Goal: Task Accomplishment & Management: Manage account settings

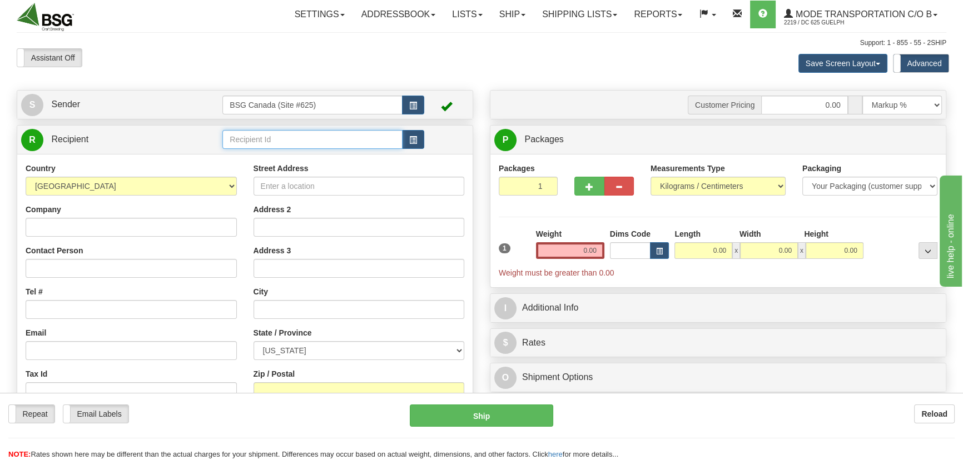
click at [275, 135] on input "text" at bounding box center [312, 139] width 180 height 19
click at [320, 175] on div "COUNTERPOINT BREWING" at bounding box center [310, 172] width 169 height 12
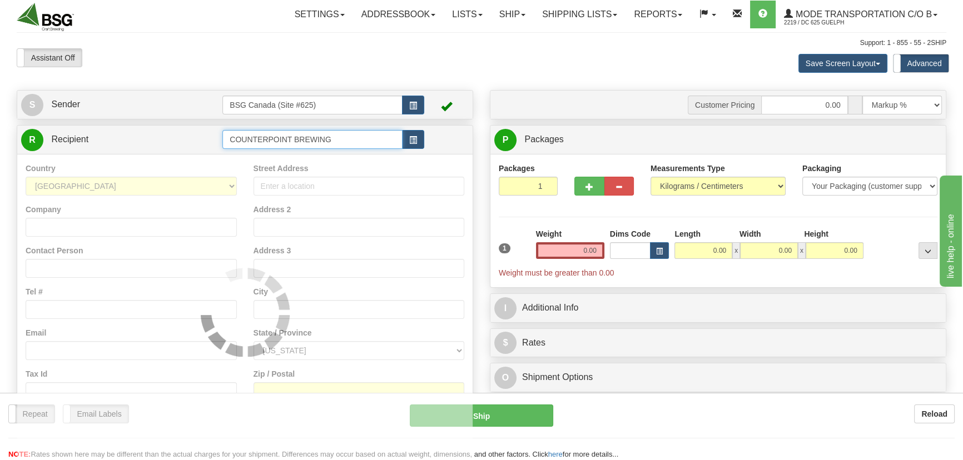
type input "COUNTERPOINT BREWING"
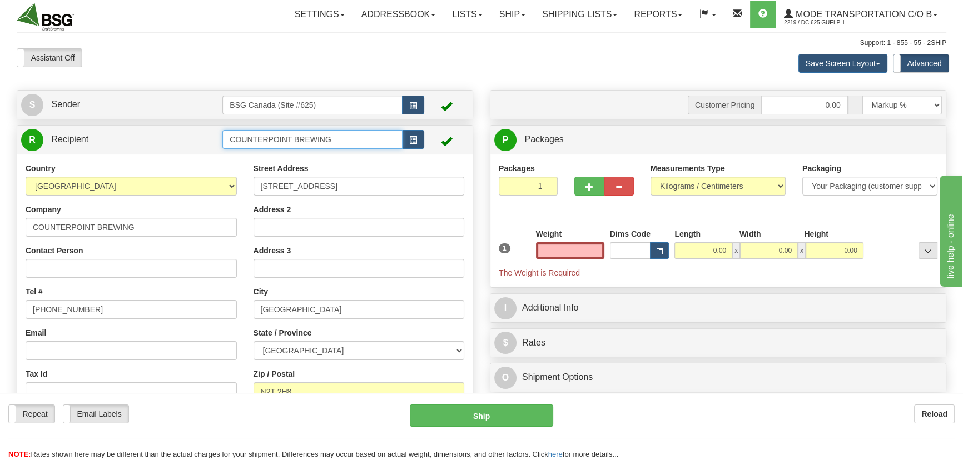
type input "0.00"
click at [351, 140] on input "COUNTERPOINT BREWING" at bounding box center [312, 139] width 180 height 19
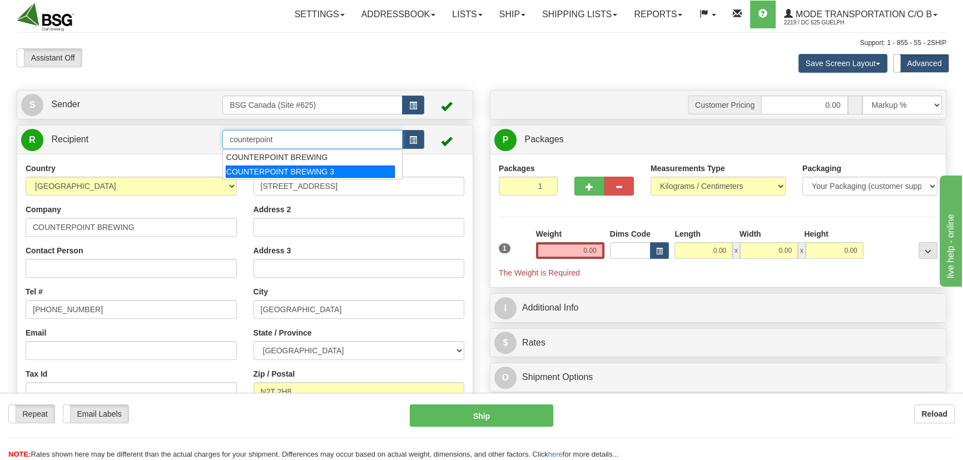
click at [328, 168] on div "COUNTERPOINT BREWING 3" at bounding box center [310, 172] width 169 height 12
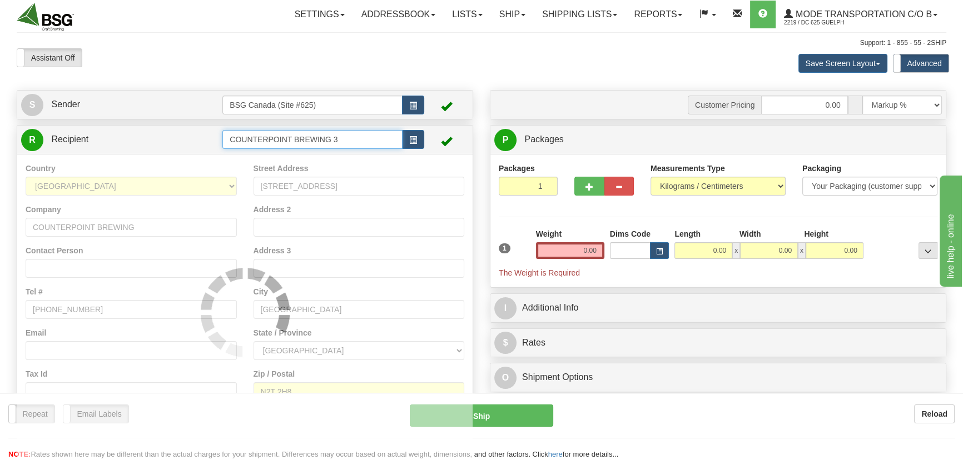
type input "COUNTERPOINT BREWING 3"
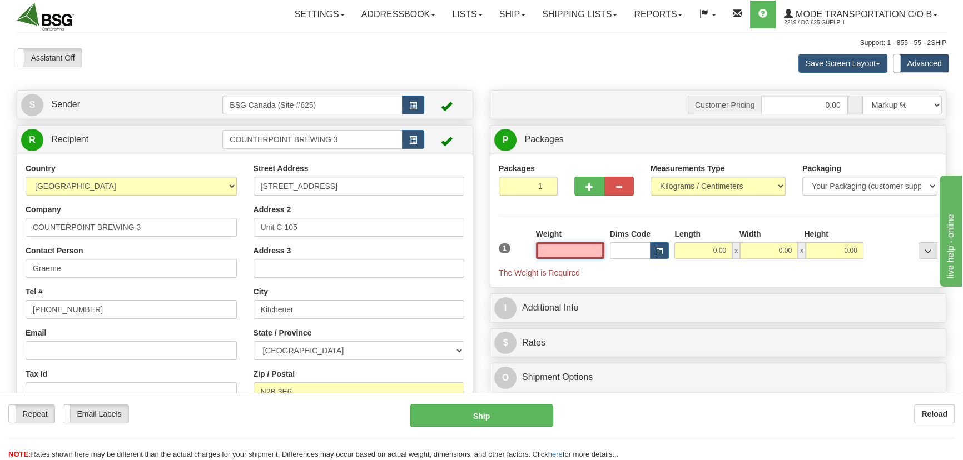
click at [575, 251] on input "text" at bounding box center [570, 250] width 68 height 17
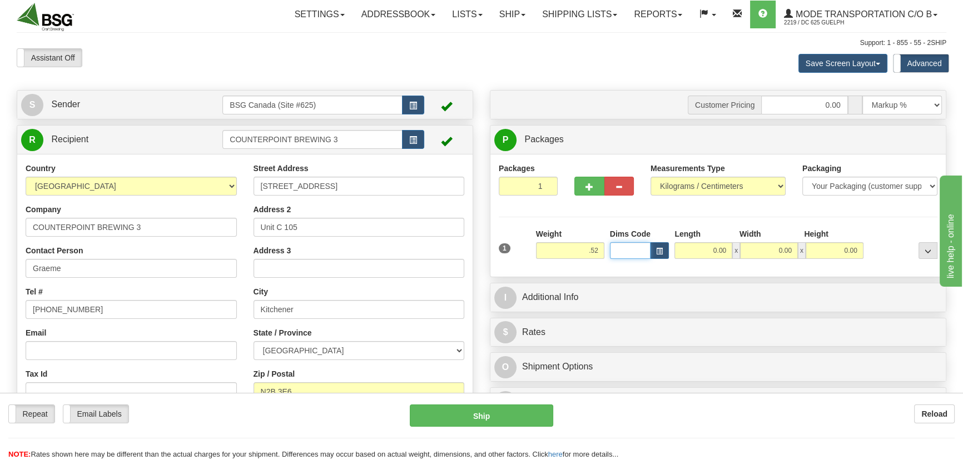
type input "0.52"
type input "20.00"
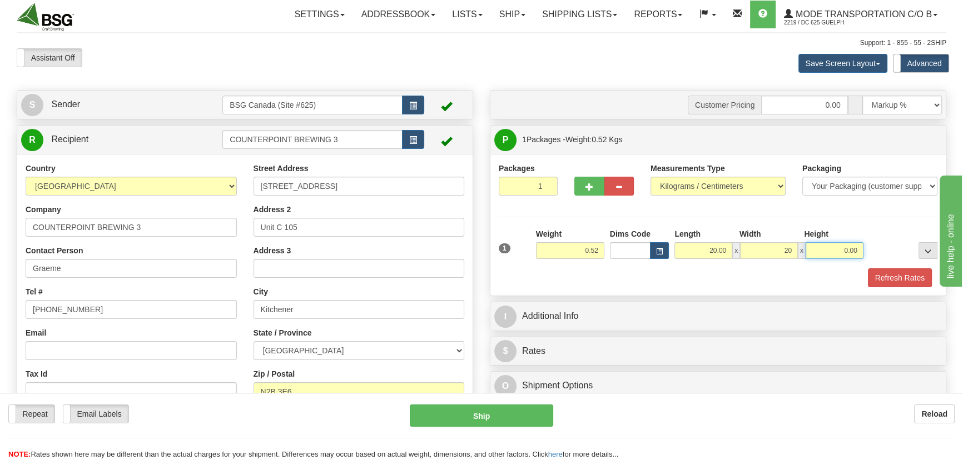
type input "20.00"
type input "10.00"
click at [868, 269] on button "Refresh Rates" at bounding box center [900, 278] width 64 height 19
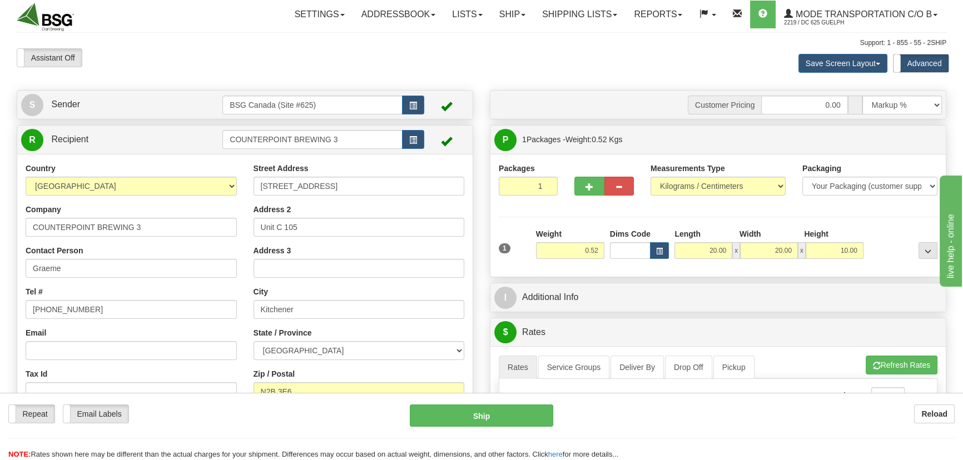
click at [321, 66] on div "Assistant On Assistant Off Do a return Do a return" at bounding box center [205, 57] width 394 height 19
click at [390, 13] on link "Addressbook" at bounding box center [398, 15] width 91 height 28
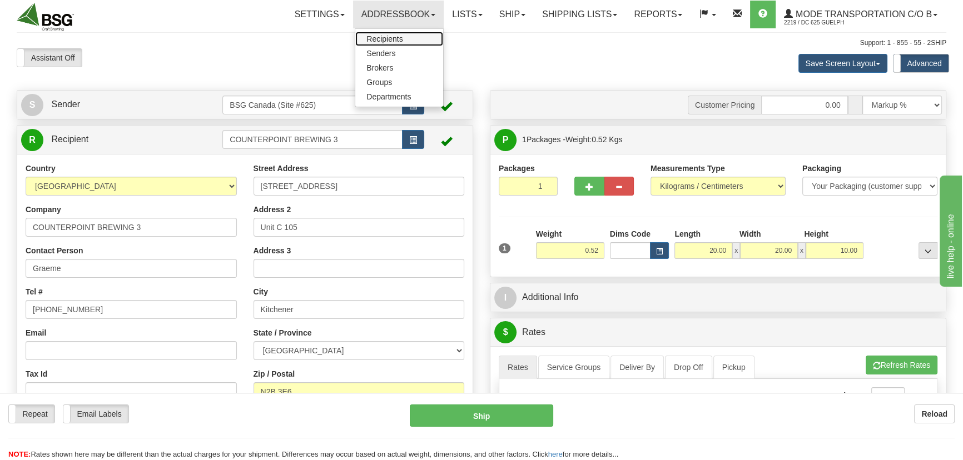
click at [378, 37] on span "Recipients" at bounding box center [384, 38] width 36 height 9
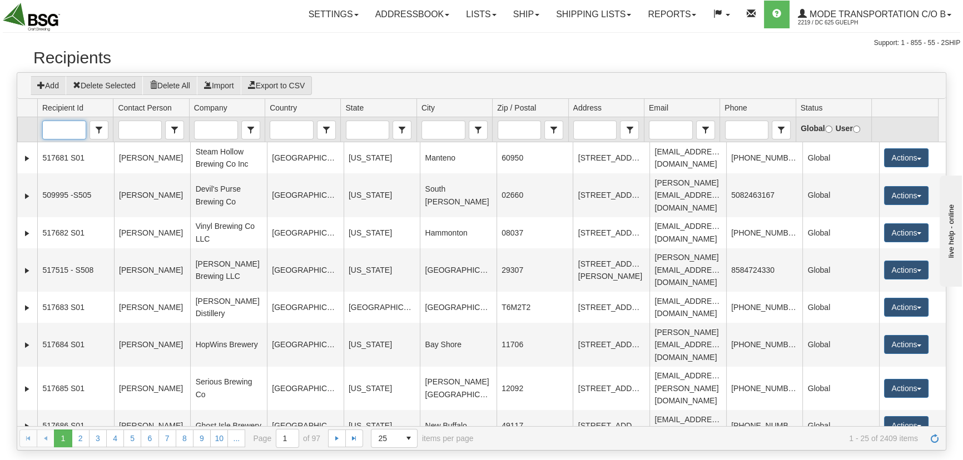
click at [62, 128] on input "Recipient Id" at bounding box center [64, 130] width 43 height 18
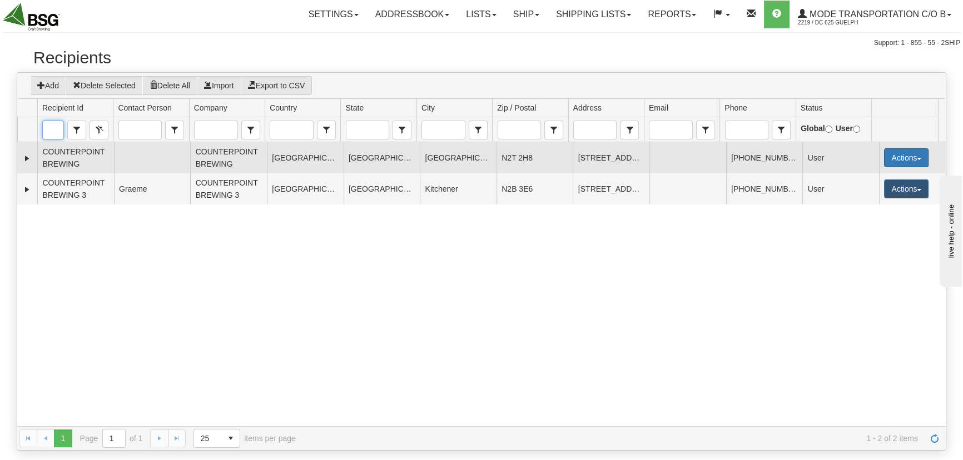
type input "counterpoint"
click at [904, 155] on button "Actions" at bounding box center [906, 157] width 44 height 19
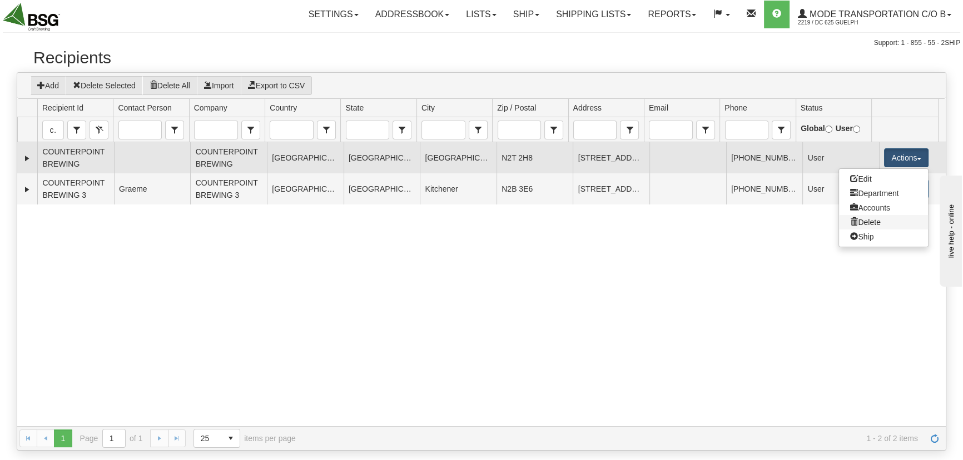
click at [875, 223] on link "Delete" at bounding box center [883, 222] width 89 height 14
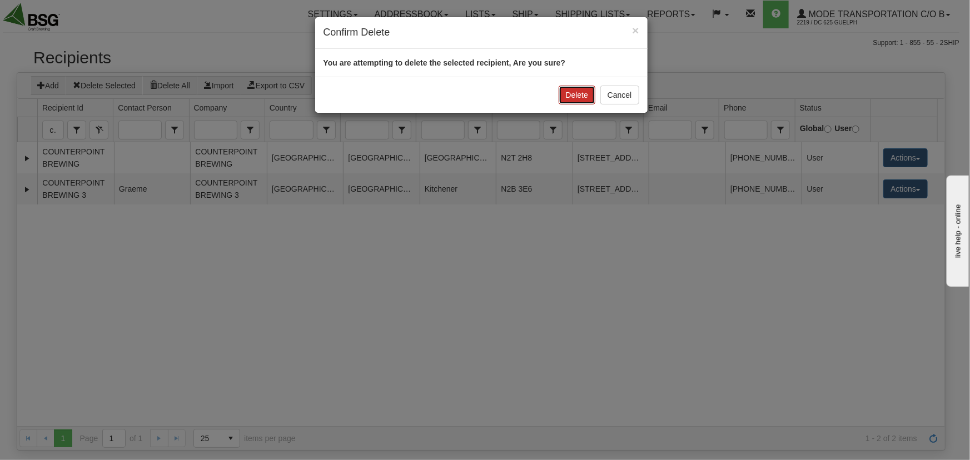
click at [579, 90] on button "Delete" at bounding box center [577, 95] width 37 height 19
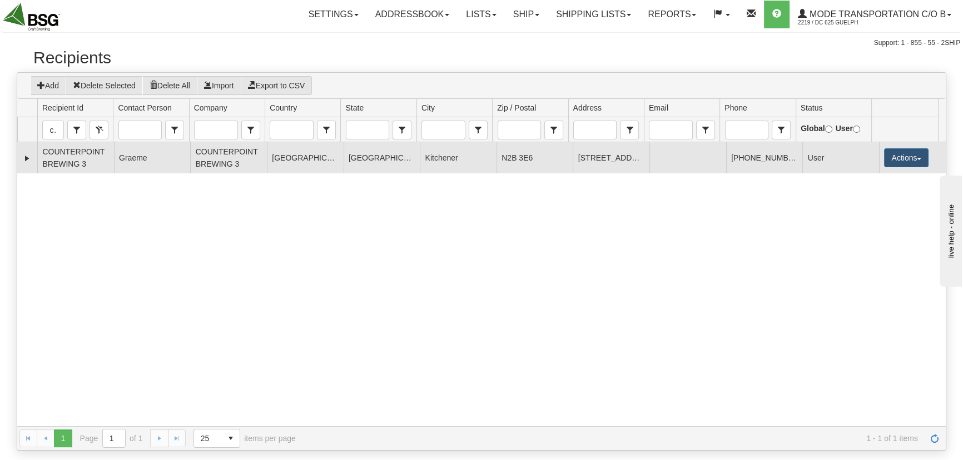
click at [334, 152] on td "[GEOGRAPHIC_DATA]" at bounding box center [305, 157] width 77 height 31
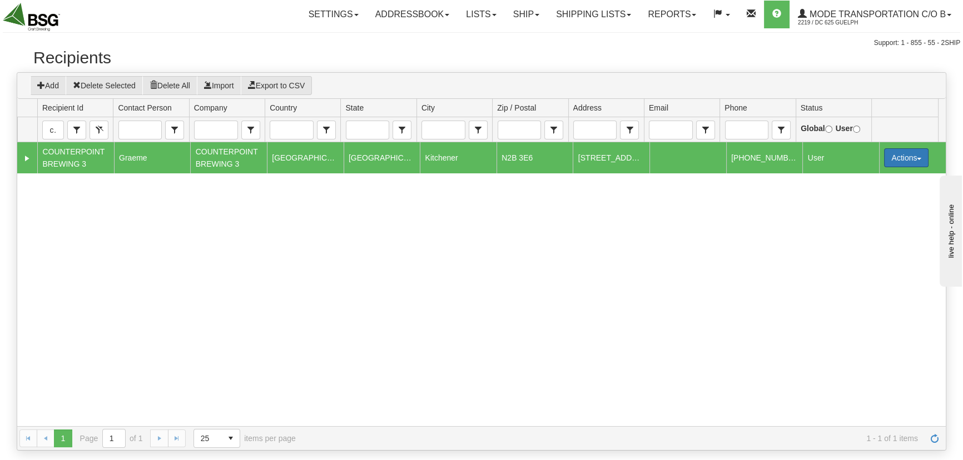
click at [912, 156] on button "Actions" at bounding box center [906, 157] width 44 height 19
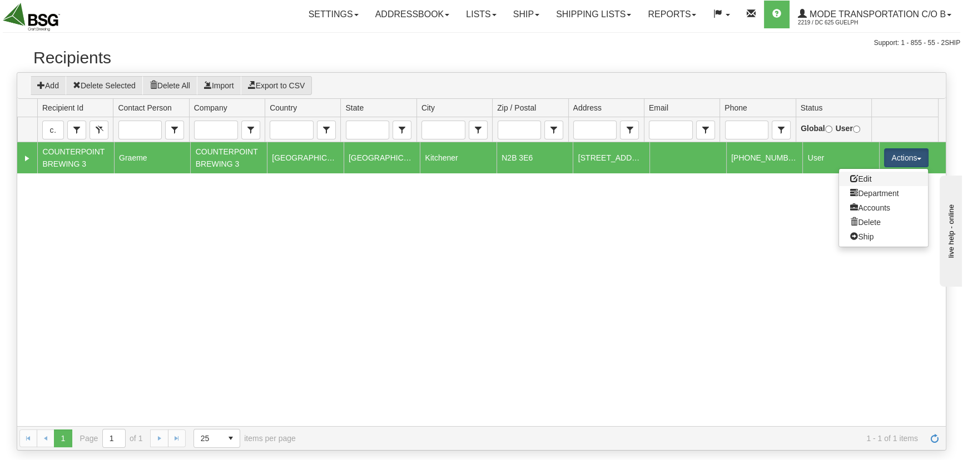
click at [884, 179] on link "Edit" at bounding box center [883, 179] width 89 height 14
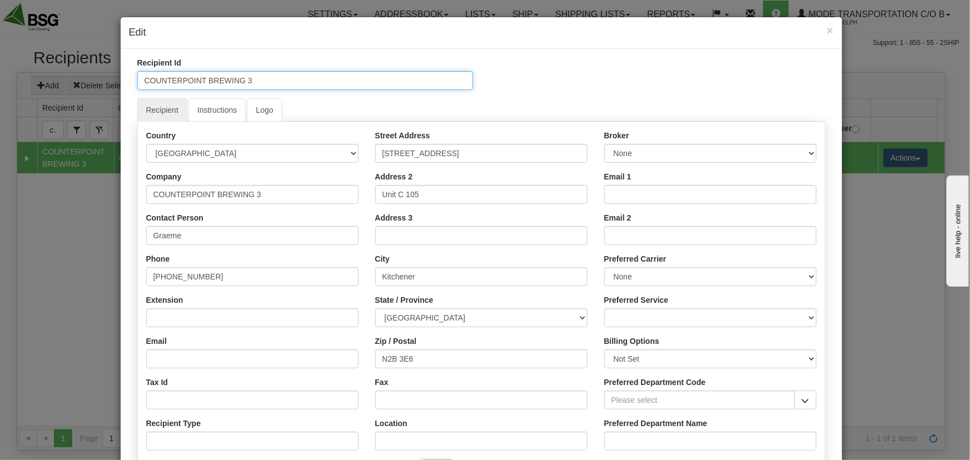
click at [267, 78] on input "COUNTERPOINT BREWING 3" at bounding box center [305, 80] width 336 height 19
drag, startPoint x: 262, startPoint y: 80, endPoint x: 244, endPoint y: 76, distance: 19.3
click at [244, 76] on input "COUNTERPOINT BREWING 3" at bounding box center [305, 80] width 336 height 19
type input "COUNTERPOINT BREWING"
click at [282, 190] on input "COUNTERPOINT BREWING 3" at bounding box center [252, 194] width 212 height 19
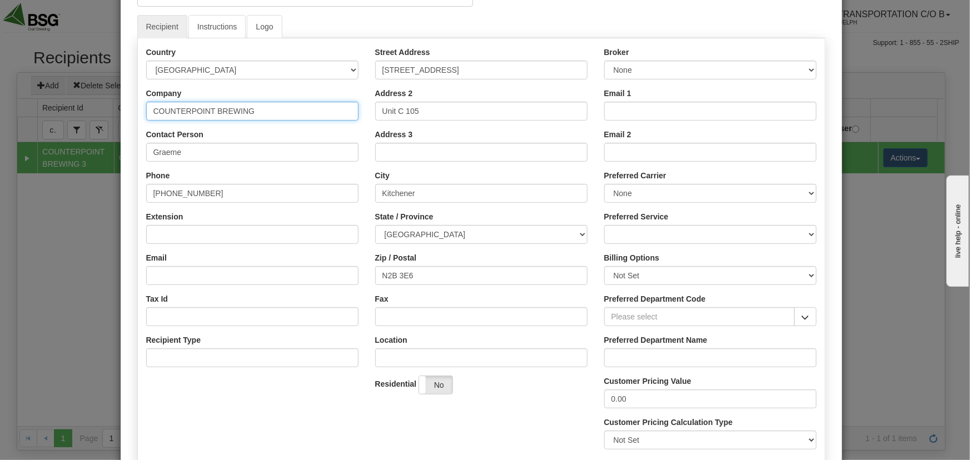
scroll to position [101, 0]
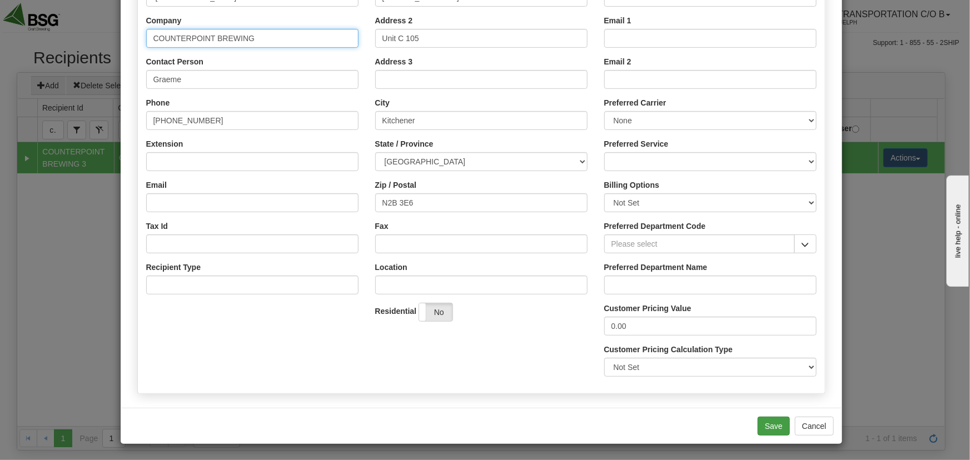
type input "COUNTERPOINT BREWING"
click at [771, 426] on button "Save" at bounding box center [774, 426] width 32 height 19
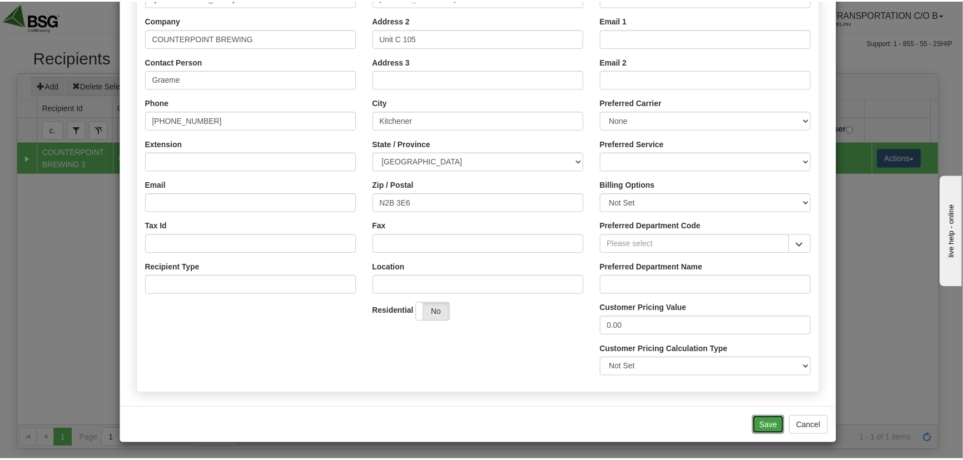
scroll to position [0, 0]
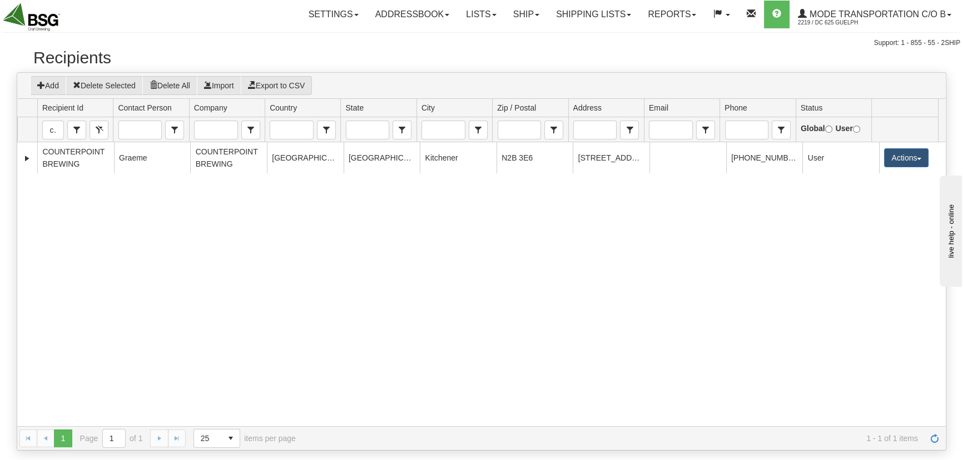
click at [516, 39] on div "Support: 1 - 855 - 55 - 2SHIP" at bounding box center [482, 42] width 958 height 9
